Goal: Information Seeking & Learning: Learn about a topic

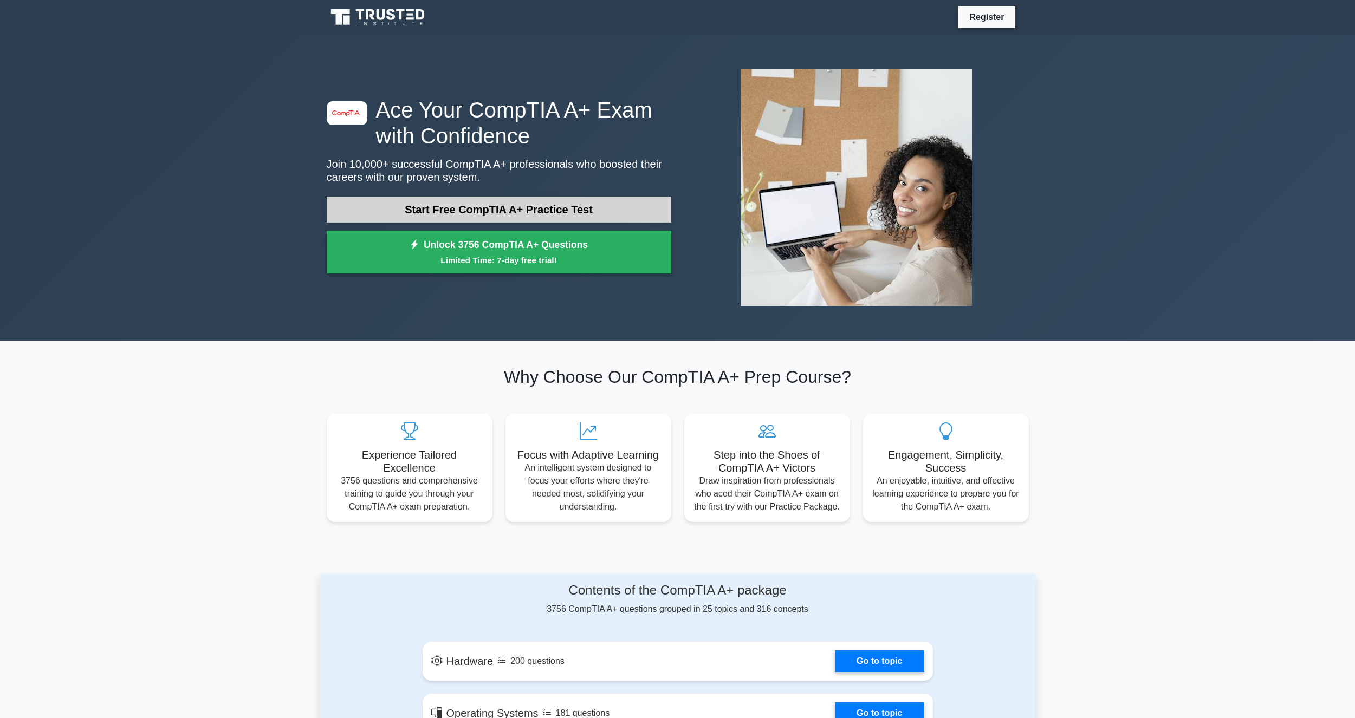
click at [394, 207] on link "Start Free CompTIA A+ Practice Test" at bounding box center [499, 210] width 344 height 26
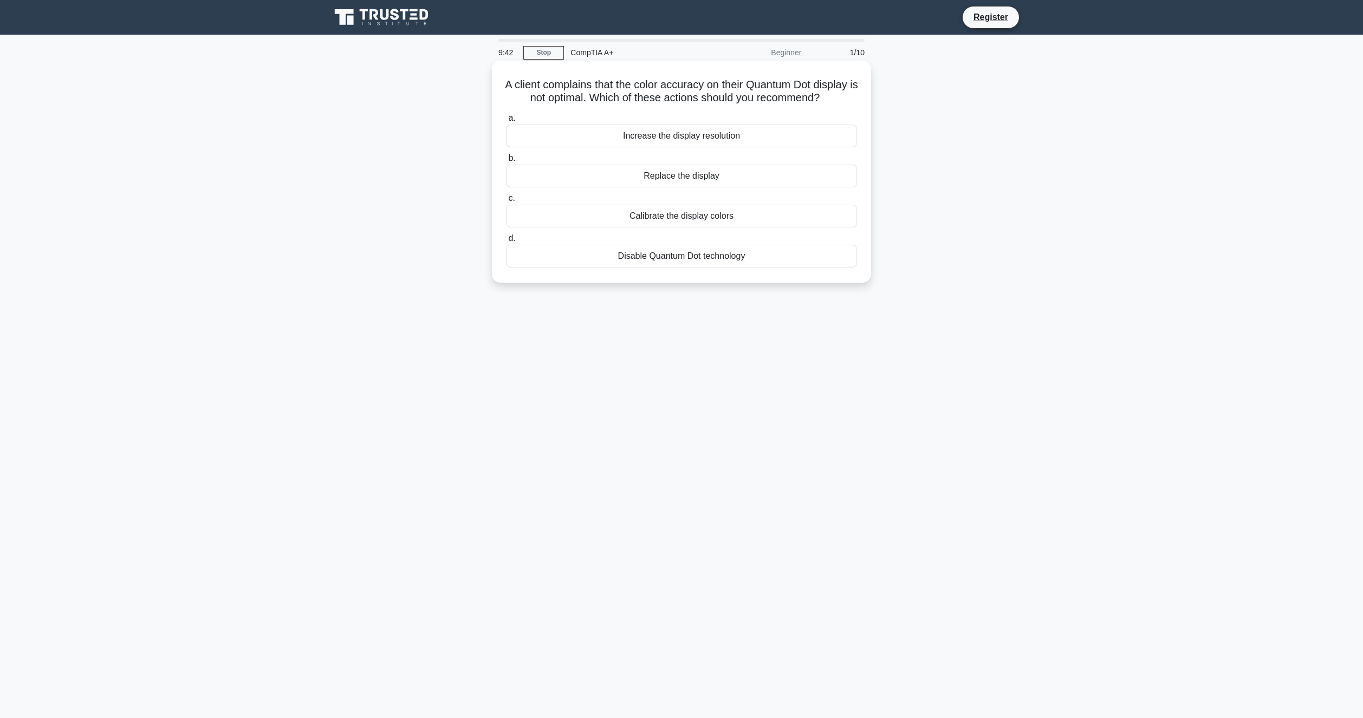
click at [660, 227] on div "Calibrate the display colors" at bounding box center [681, 216] width 351 height 23
click at [506, 202] on input "c. Calibrate the display colors" at bounding box center [506, 198] width 0 height 7
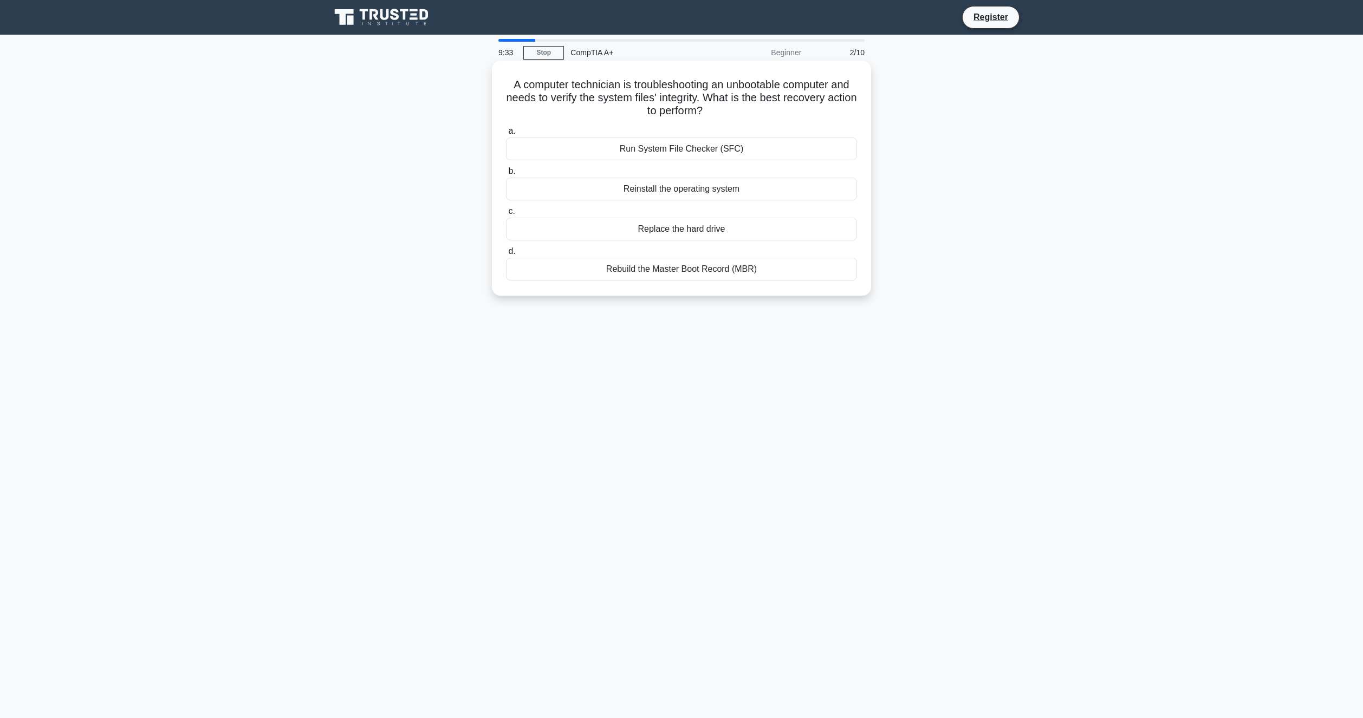
click at [664, 151] on div "Run System File Checker (SFC)" at bounding box center [681, 149] width 351 height 23
click at [506, 135] on input "a. Run System File Checker (SFC)" at bounding box center [506, 131] width 0 height 7
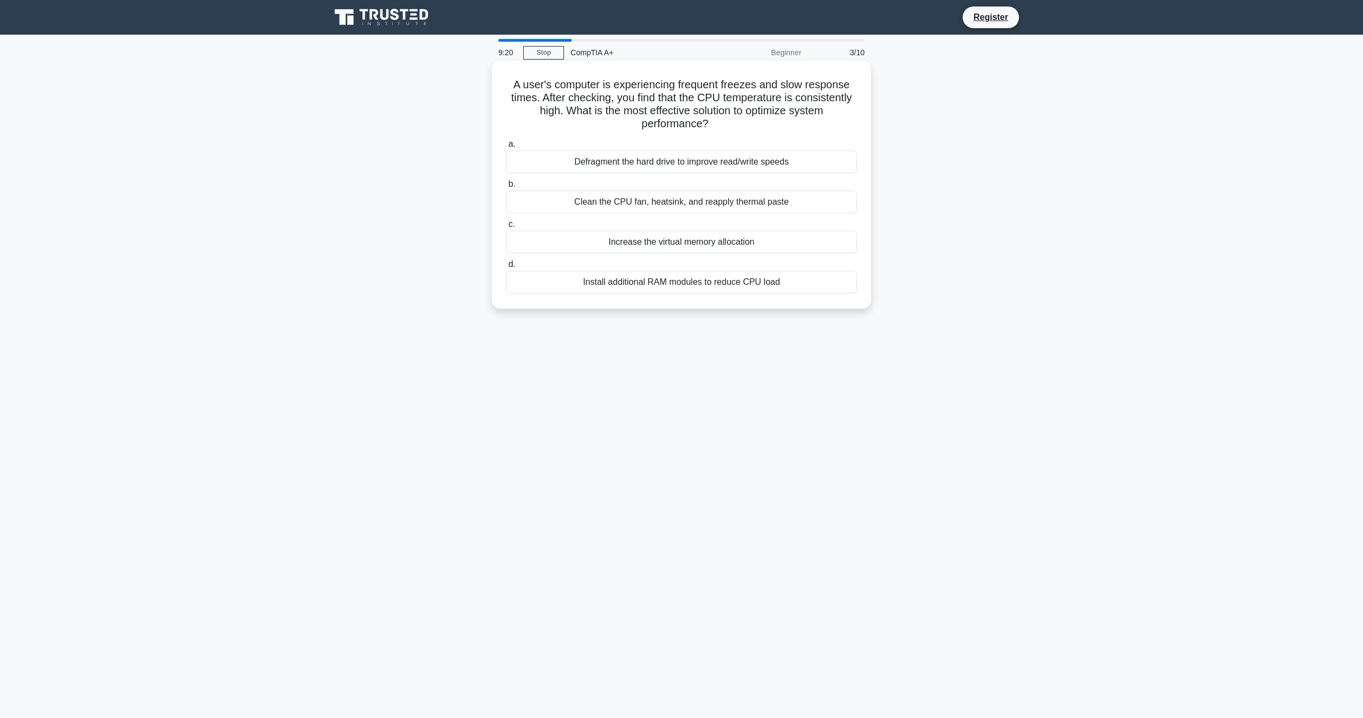
click at [637, 204] on div "Clean the CPU fan, heatsink, and reapply thermal paste" at bounding box center [681, 202] width 351 height 23
click at [506, 188] on input "b. Clean the CPU fan, heatsink, and reapply thermal paste" at bounding box center [506, 184] width 0 height 7
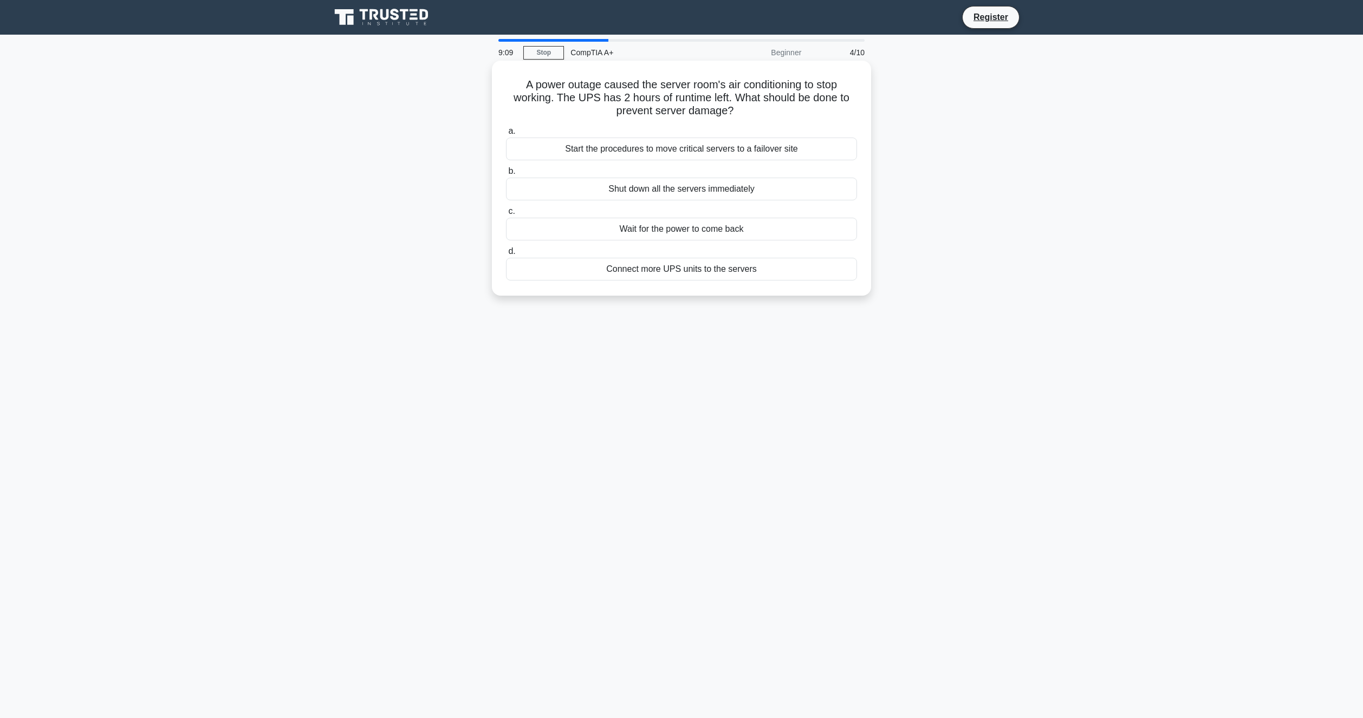
click at [624, 145] on div "Start the procedures to move critical servers to a failover site" at bounding box center [681, 149] width 351 height 23
click at [506, 135] on input "a. Start the procedures to move critical servers to a failover site" at bounding box center [506, 131] width 0 height 7
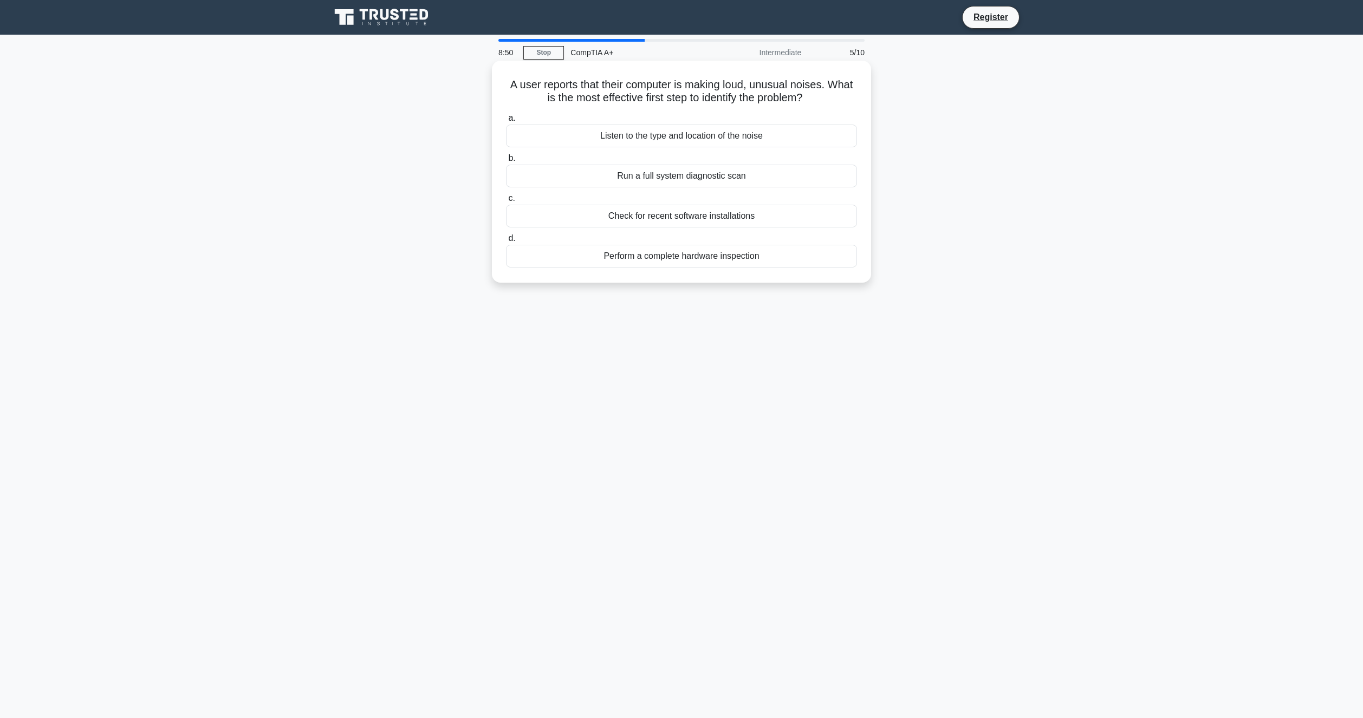
click at [599, 144] on div "Listen to the type and location of the noise" at bounding box center [681, 136] width 351 height 23
click at [506, 122] on input "a. Listen to the type and location of the noise" at bounding box center [506, 118] width 0 height 7
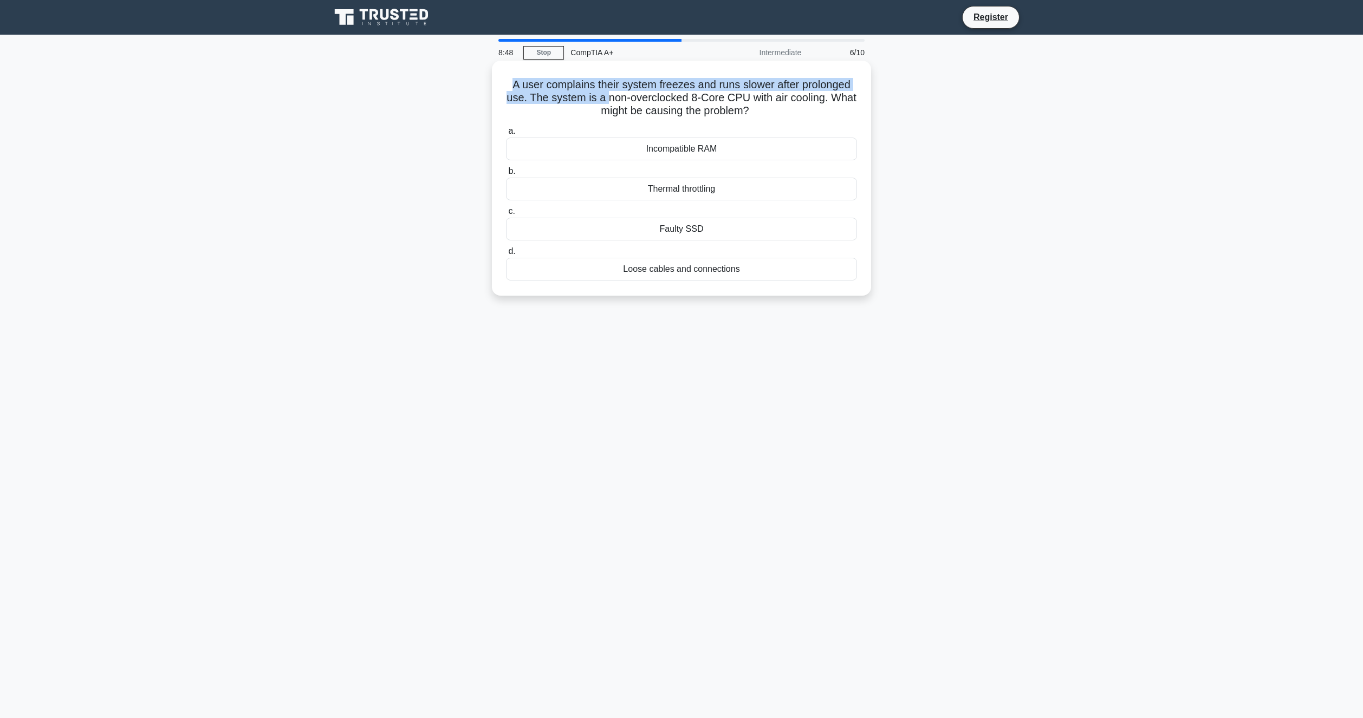
drag, startPoint x: 510, startPoint y: 82, endPoint x: 607, endPoint y: 97, distance: 97.5
click at [607, 97] on h5 "A user complains their system freezes and runs slower after prolonged use. The …" at bounding box center [681, 98] width 353 height 40
click at [658, 102] on h5 "A user complains their system freezes and runs slower after prolonged use. The …" at bounding box center [681, 98] width 353 height 40
click at [656, 185] on div "Thermal throttling" at bounding box center [681, 189] width 351 height 23
click at [506, 175] on input "b. Thermal throttling" at bounding box center [506, 171] width 0 height 7
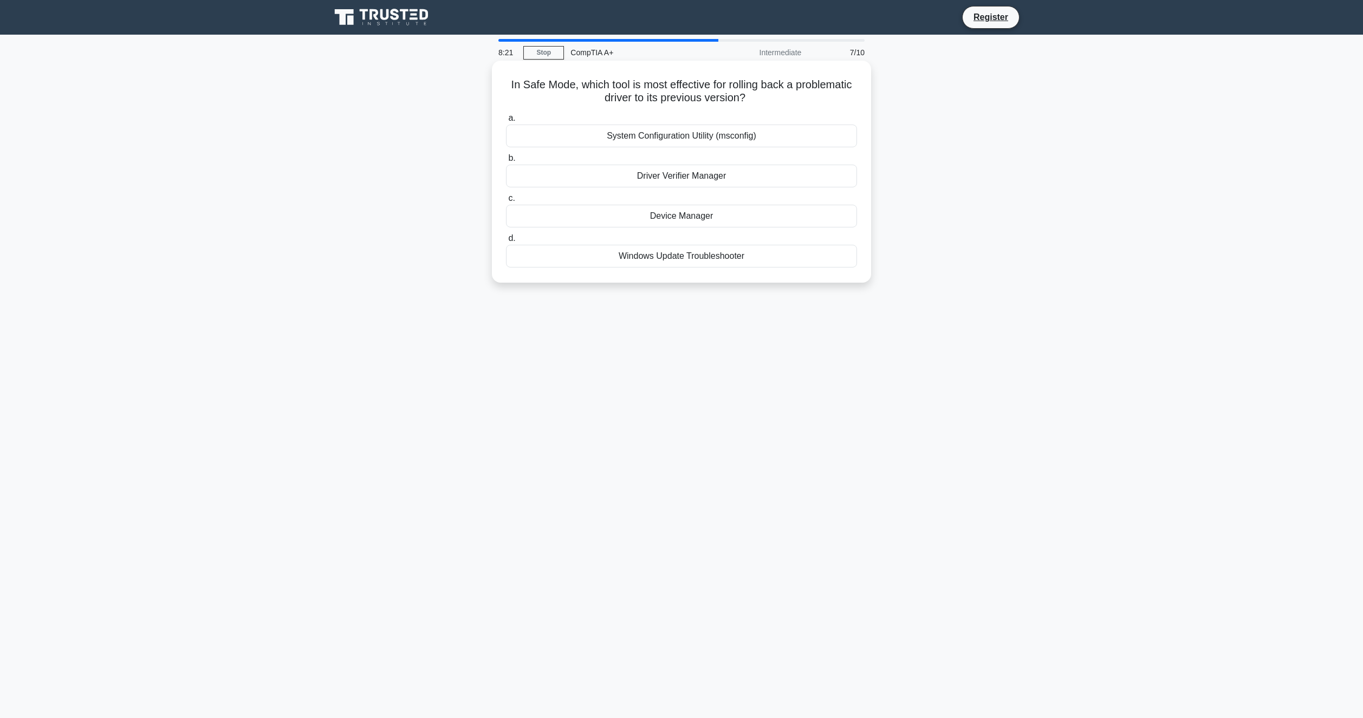
click at [651, 217] on div "Device Manager" at bounding box center [681, 216] width 351 height 23
click at [506, 202] on input "c. Device Manager" at bounding box center [506, 198] width 0 height 7
click at [614, 174] on div "Decrease the display brightness" at bounding box center [681, 176] width 351 height 23
click at [506, 162] on input "b. Decrease the display brightness" at bounding box center [506, 158] width 0 height 7
click at [726, 179] on div "Install a dedicated router for the new VLAN" at bounding box center [681, 176] width 351 height 23
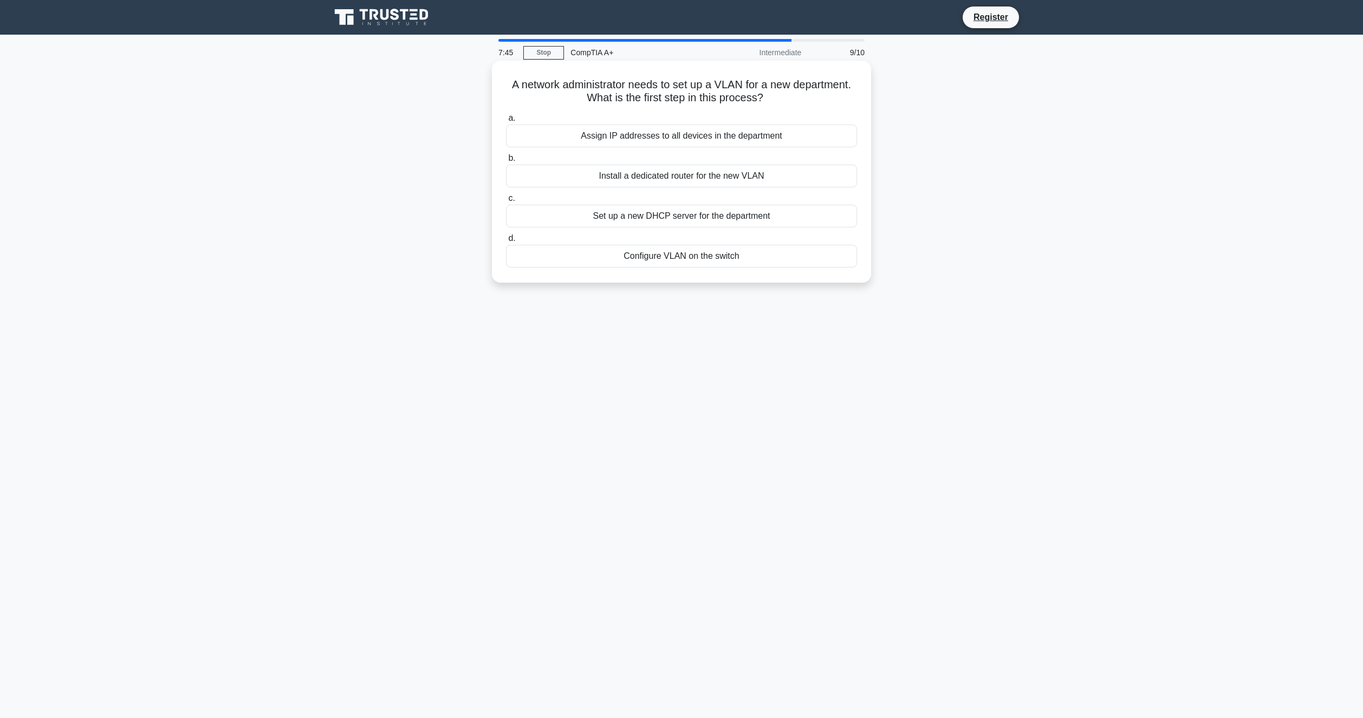
click at [506, 162] on input "b. Install a dedicated router for the new VLAN" at bounding box center [506, 158] width 0 height 7
click at [705, 184] on div "Swap file allocation" at bounding box center [681, 176] width 351 height 23
click at [506, 162] on input "b. Swap file allocation" at bounding box center [506, 158] width 0 height 7
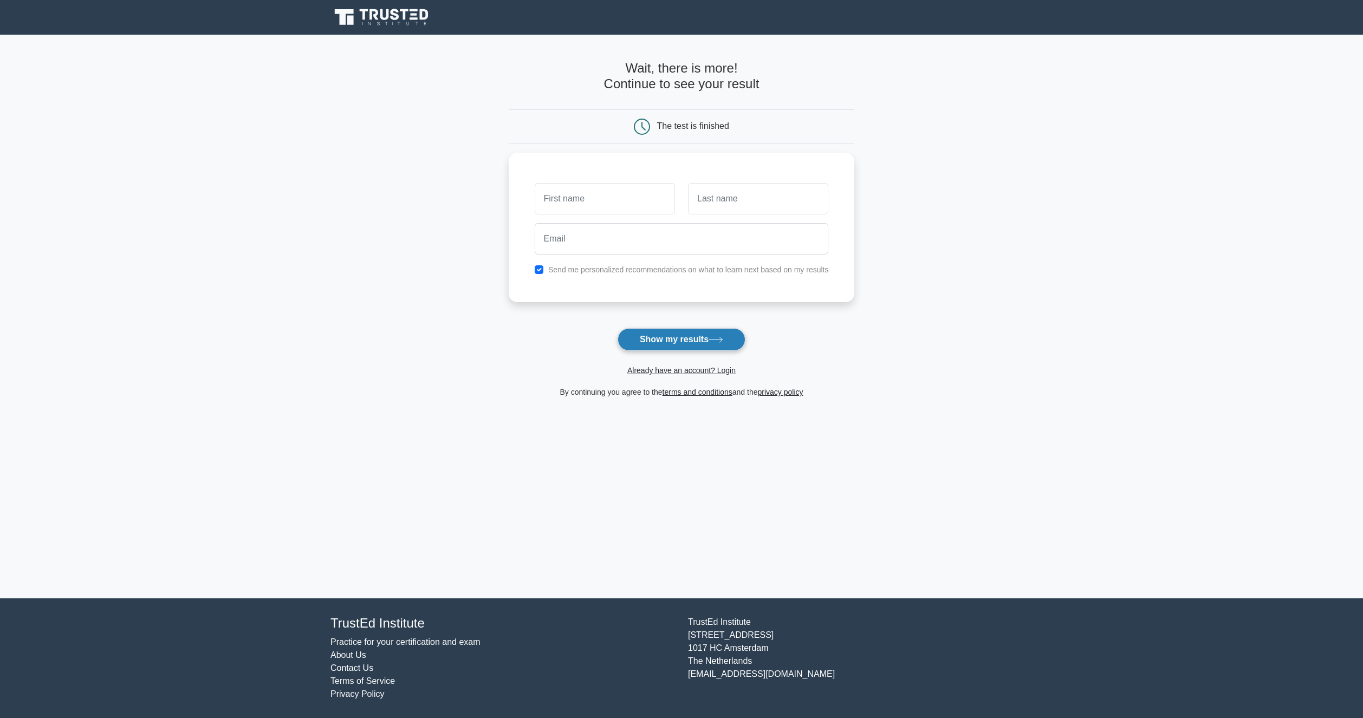
click at [688, 340] on button "Show my results" at bounding box center [681, 339] width 128 height 23
